Goal: Task Accomplishment & Management: Manage account settings

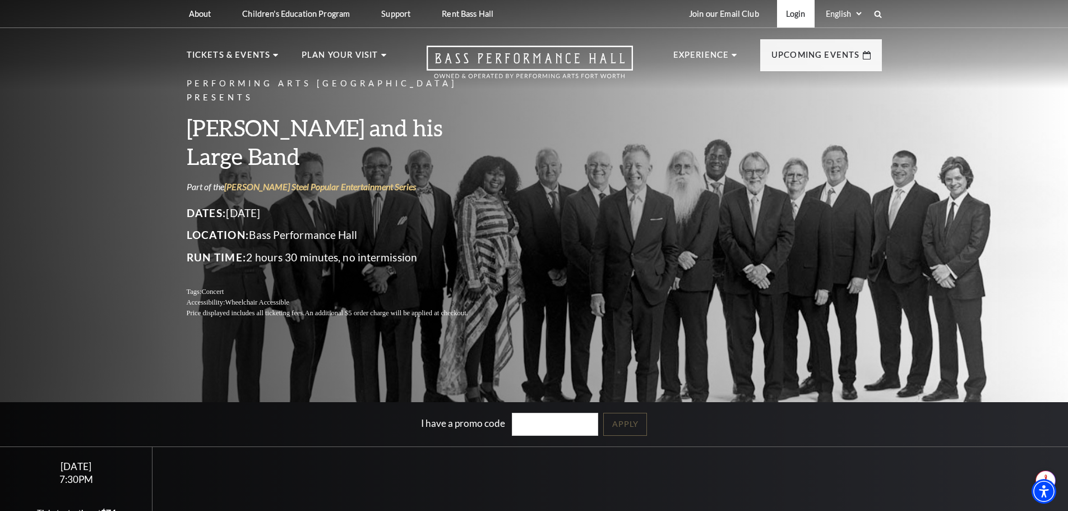
click at [796, 15] on link "Login" at bounding box center [796, 13] width 38 height 27
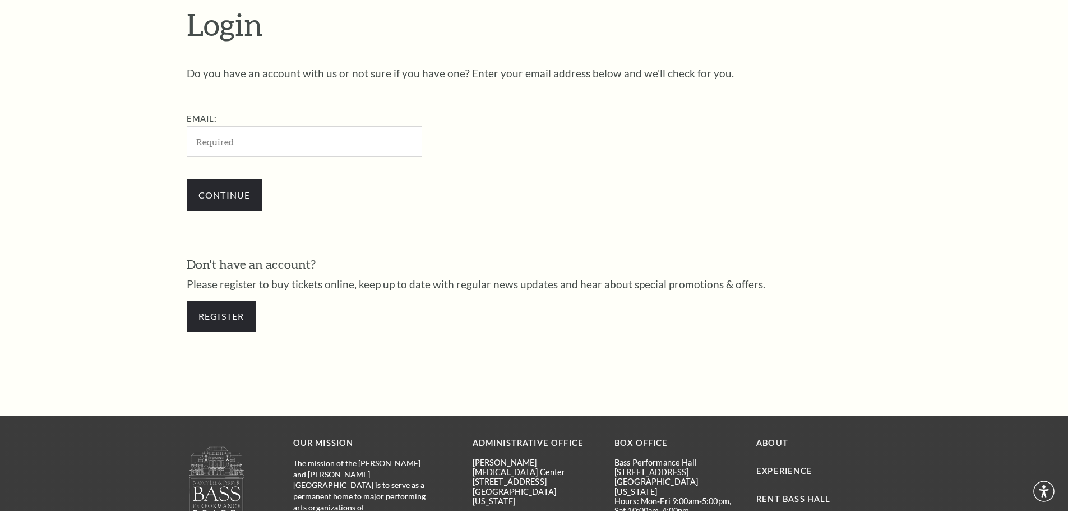
scroll to position [375, 0]
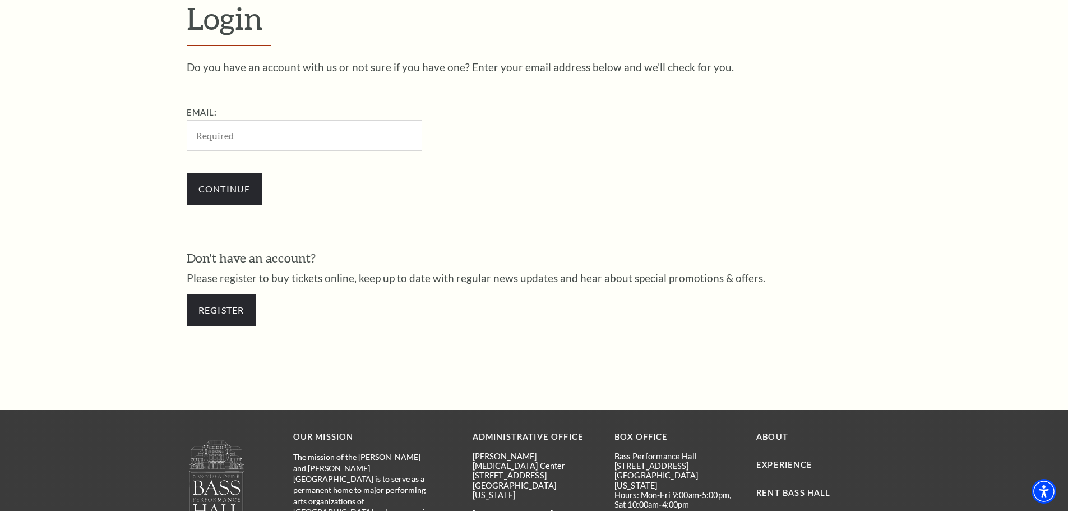
click at [316, 139] on input "Email:" at bounding box center [304, 135] width 235 height 31
type input "smylius@sbcglobal.net"
click at [223, 193] on input "Continue" at bounding box center [225, 188] width 76 height 31
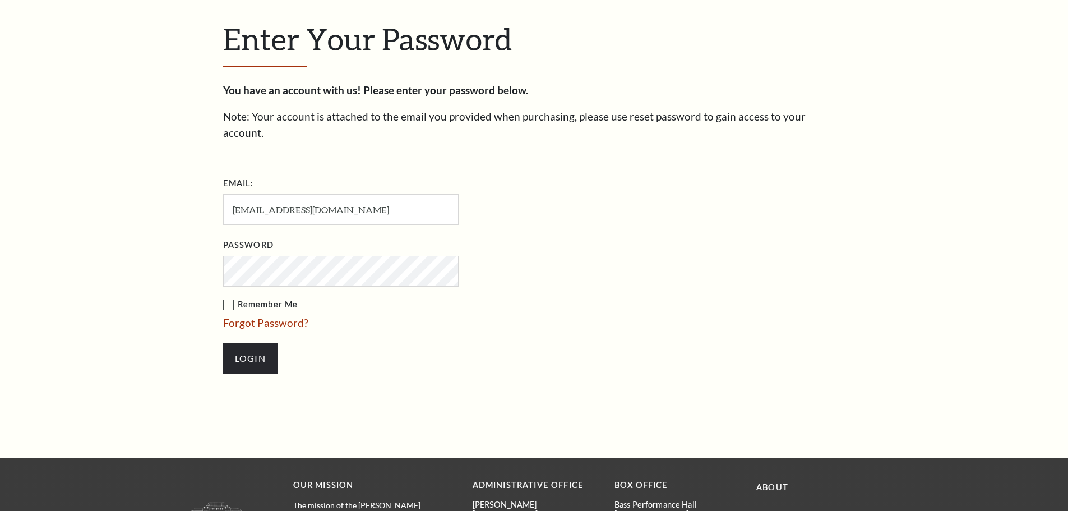
scroll to position [386, 0]
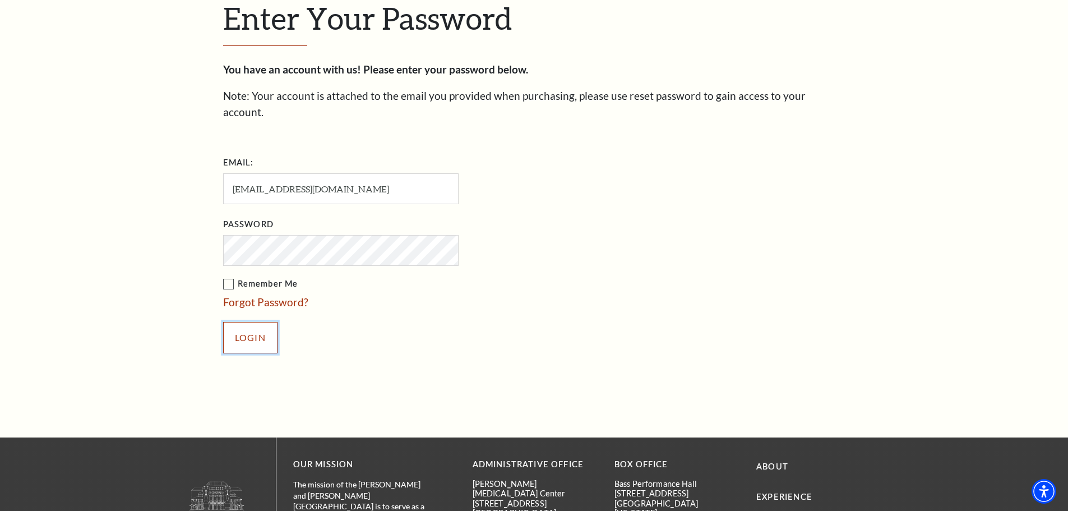
click at [242, 324] on input "Login" at bounding box center [250, 337] width 54 height 31
